Goal: Information Seeking & Learning: Check status

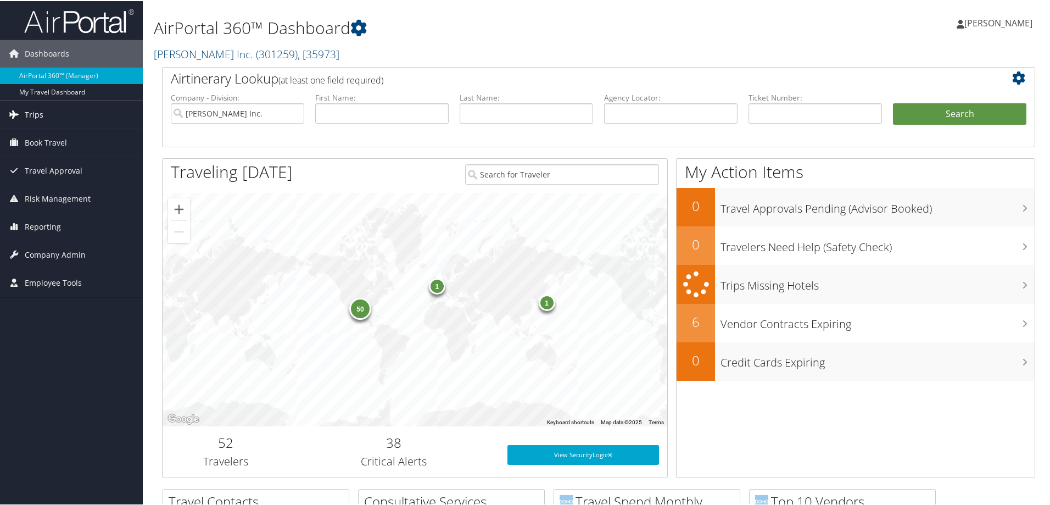
click at [53, 115] on link "Trips" at bounding box center [71, 113] width 143 height 27
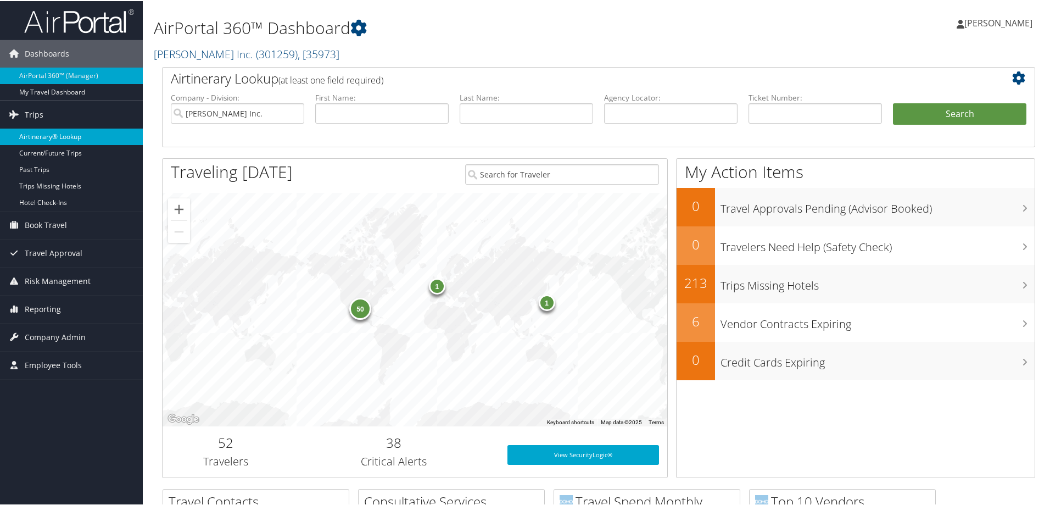
click at [55, 130] on link "Airtinerary® Lookup" at bounding box center [71, 135] width 143 height 16
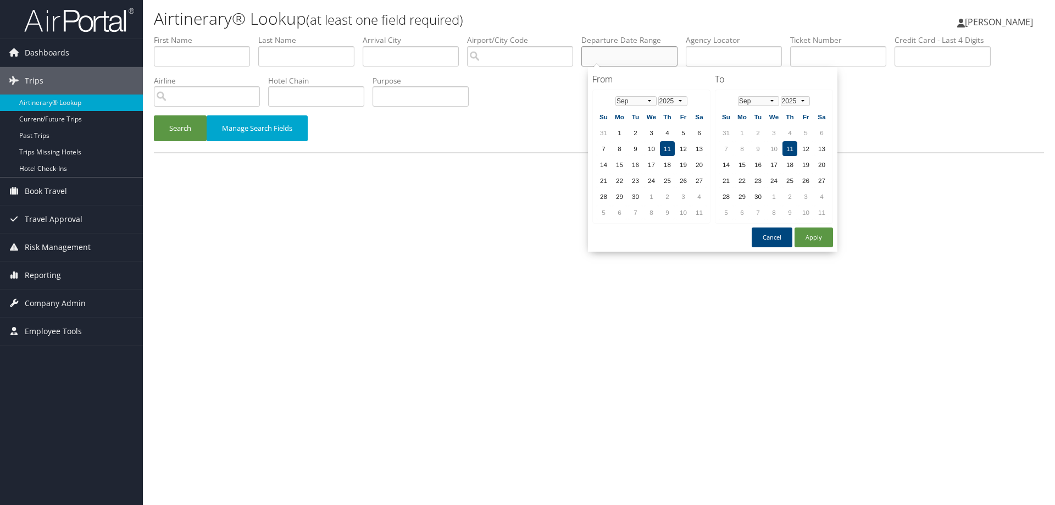
click at [617, 57] on input "text" at bounding box center [629, 56] width 96 height 20
click at [647, 98] on select "Jan Feb Mar Apr May Jun Jul Aug Sep Oct Nov Dec" at bounding box center [635, 101] width 41 height 10
click at [620, 146] on td "2" at bounding box center [619, 148] width 15 height 15
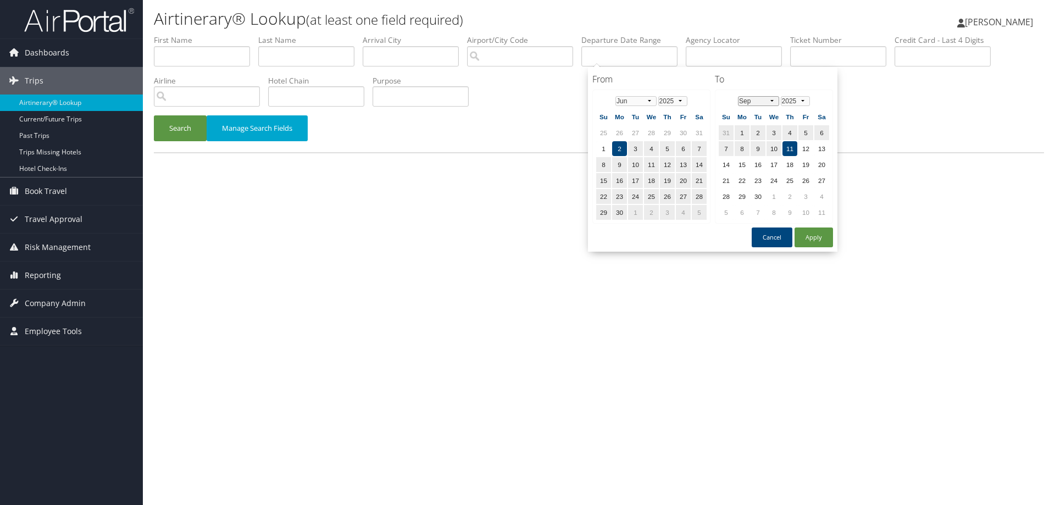
click at [773, 99] on select "Jan Feb Mar Apr May Jun Jul Aug Sep Oct Nov Dec" at bounding box center [758, 101] width 41 height 10
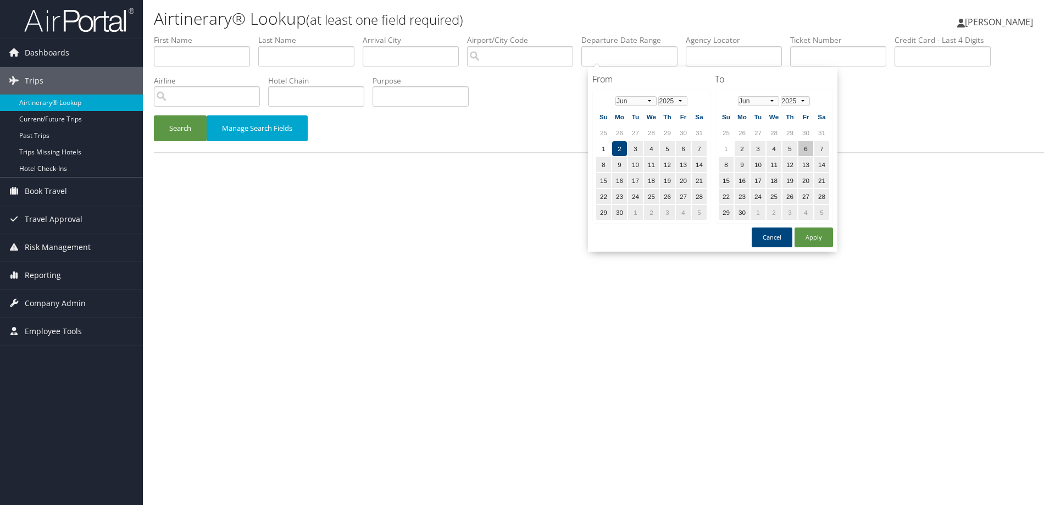
click at [803, 143] on td "6" at bounding box center [805, 148] width 15 height 15
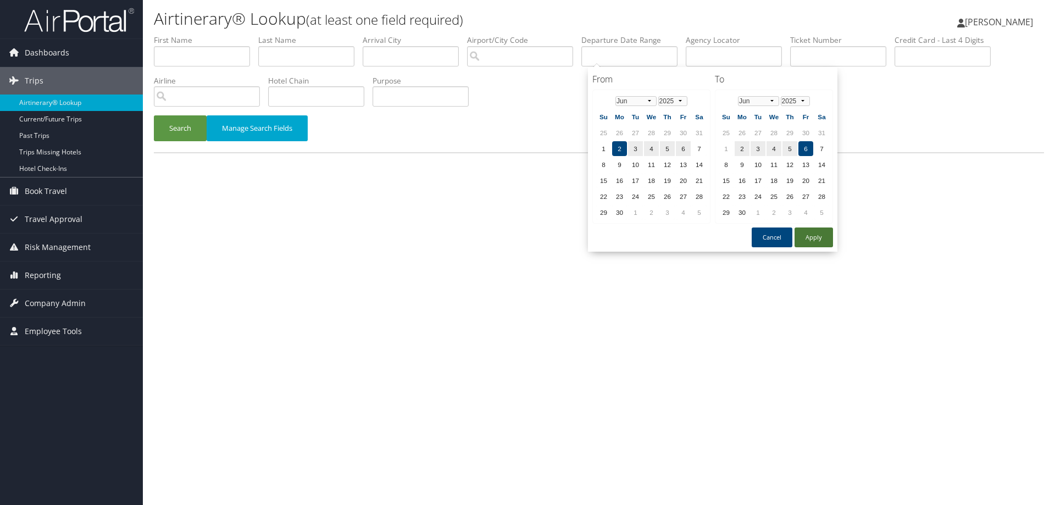
click at [813, 235] on button "Apply" at bounding box center [813, 237] width 38 height 20
type input "06/02/2025 - 06/06/2025"
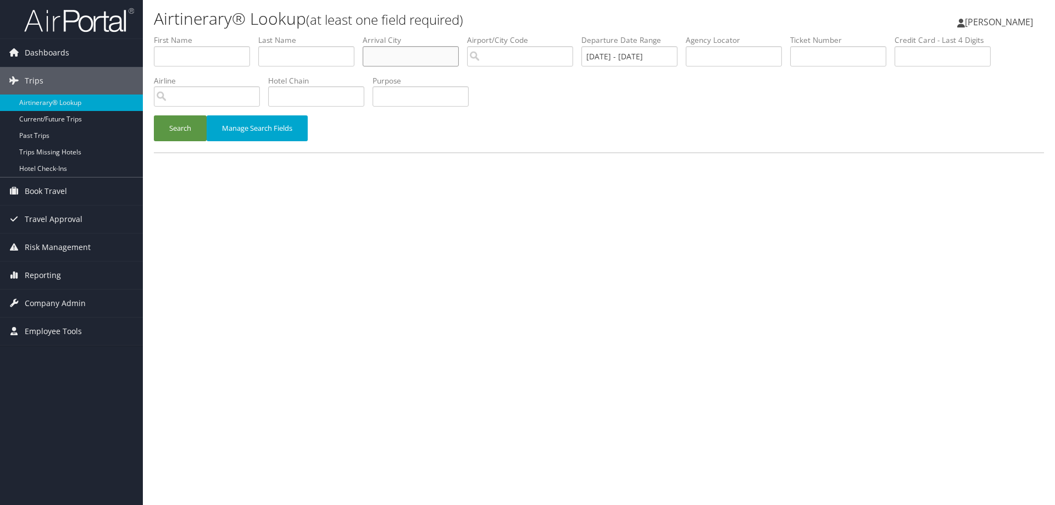
click at [387, 55] on input "text" at bounding box center [411, 56] width 96 height 20
type input "traverse city"
click at [285, 98] on input "text" at bounding box center [316, 96] width 96 height 20
type input "Hotel Indigo"
click at [953, 58] on input "text" at bounding box center [942, 56] width 96 height 20
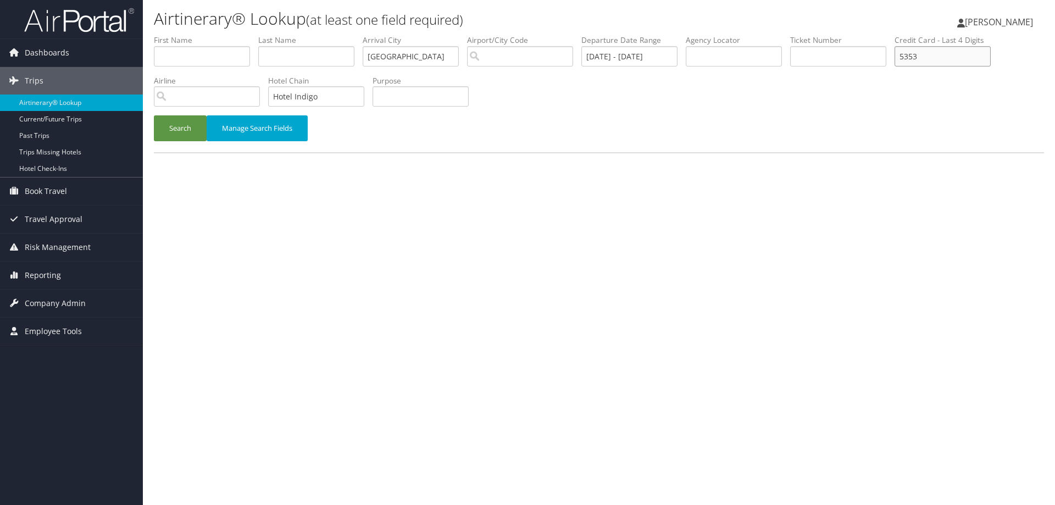
type input "5353"
click at [154, 115] on button "Search" at bounding box center [180, 128] width 53 height 26
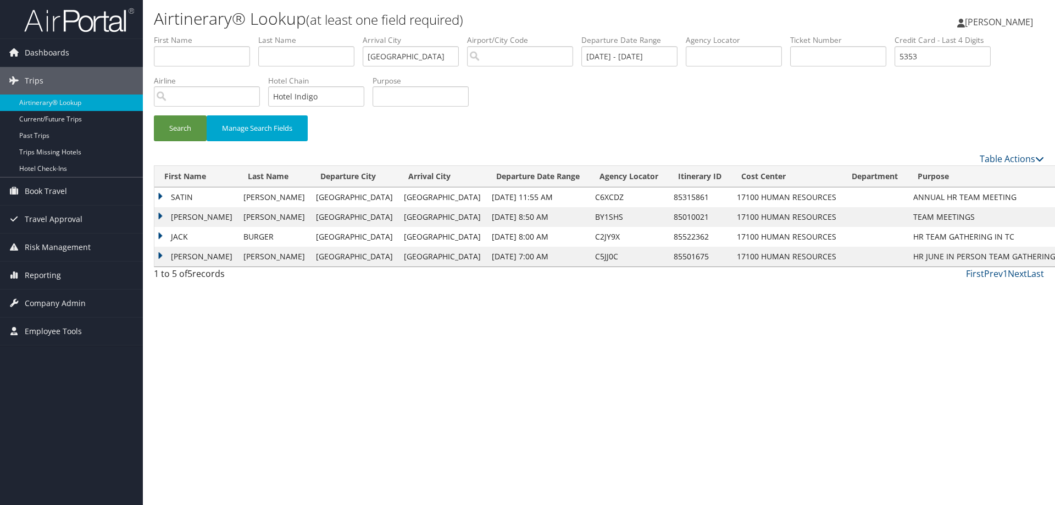
click at [161, 198] on td "SATIN" at bounding box center [196, 197] width 84 height 20
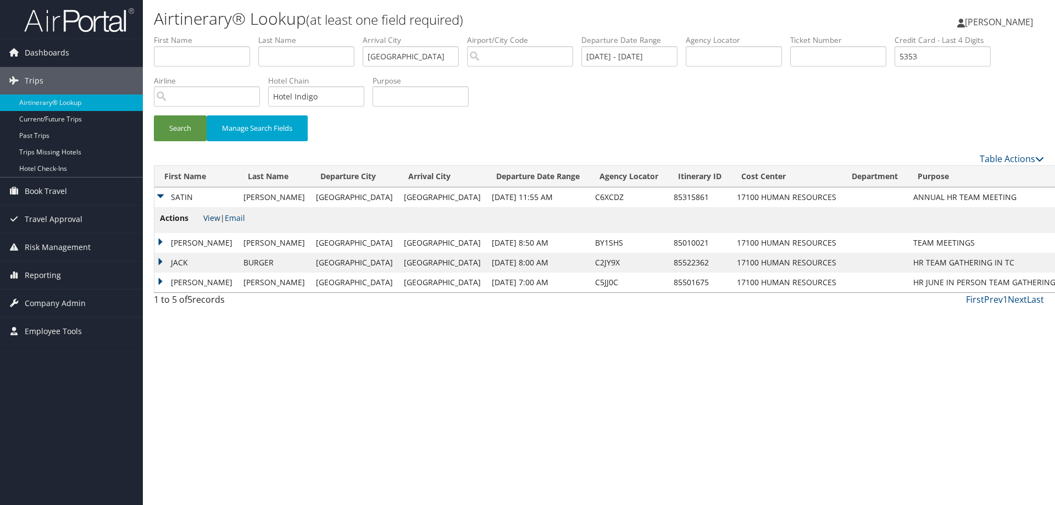
click at [215, 219] on link "View" at bounding box center [211, 218] width 17 height 10
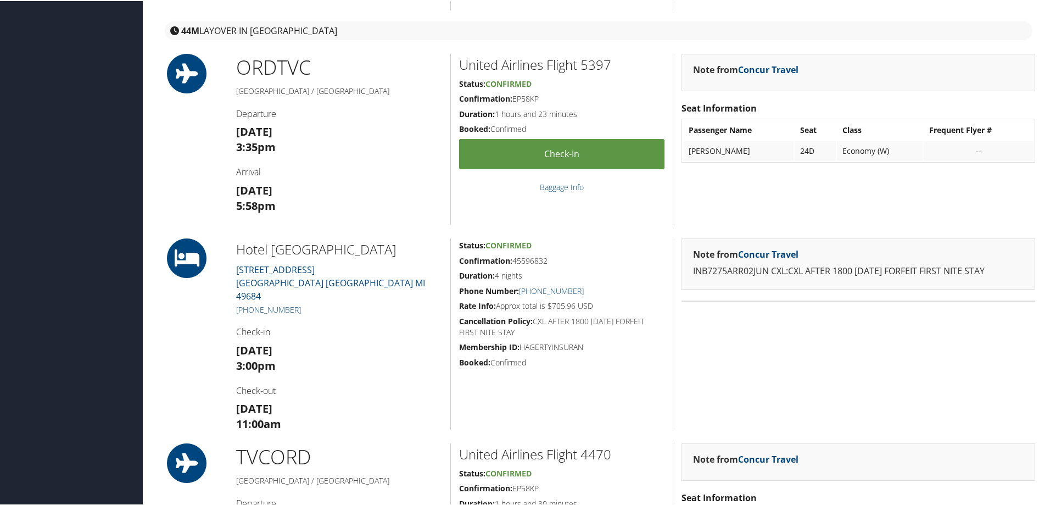
scroll to position [549, 0]
